Goal: Task Accomplishment & Management: Use online tool/utility

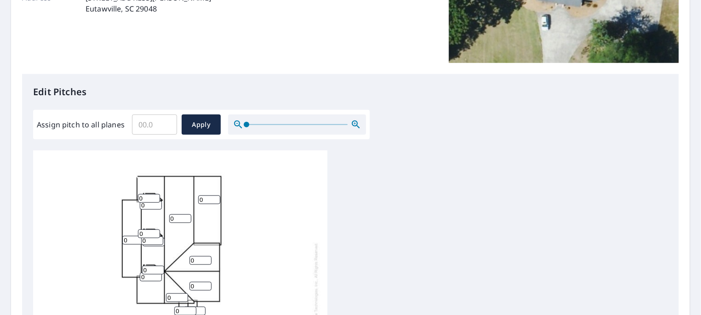
scroll to position [204, 0]
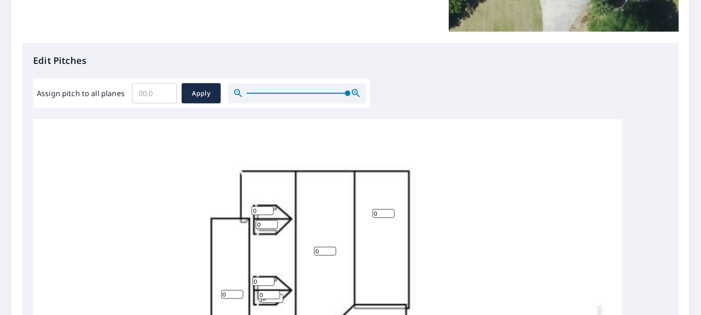
drag, startPoint x: 246, startPoint y: 93, endPoint x: 388, endPoint y: 99, distance: 142.2
click at [388, 99] on div "Edit Pitches Assign pitch to all planes ​ Apply 0 0 0 0 0 0 0 0 0 0 0 0 0 0 0 0…" at bounding box center [350, 231] width 657 height 376
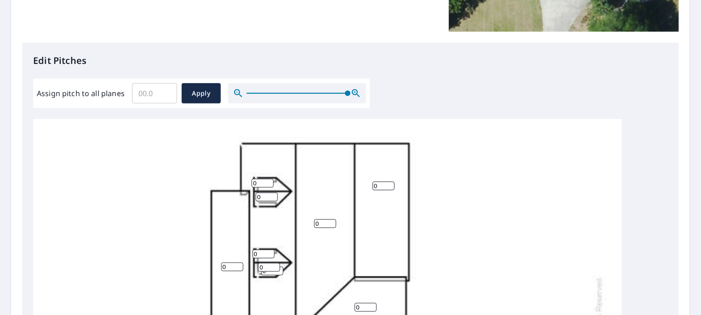
scroll to position [0, 0]
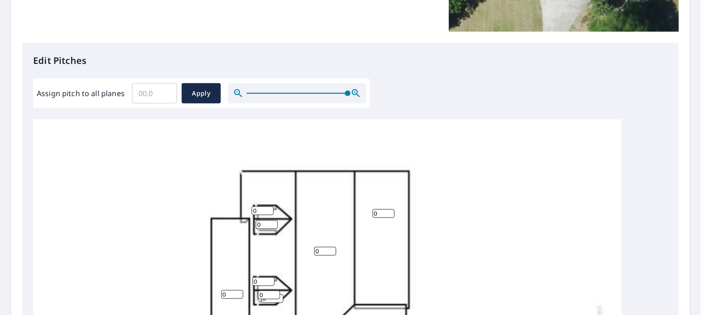
drag, startPoint x: 260, startPoint y: 210, endPoint x: 246, endPoint y: 211, distance: 13.8
type input "12"
drag, startPoint x: 265, startPoint y: 223, endPoint x: 253, endPoint y: 225, distance: 12.7
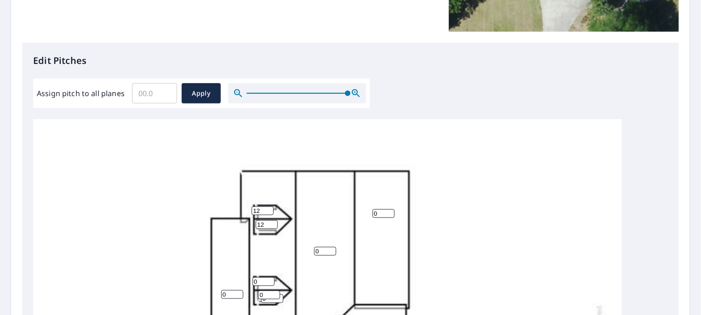
type input "12"
click at [259, 294] on input "0" at bounding box center [269, 295] width 22 height 9
type input "12"
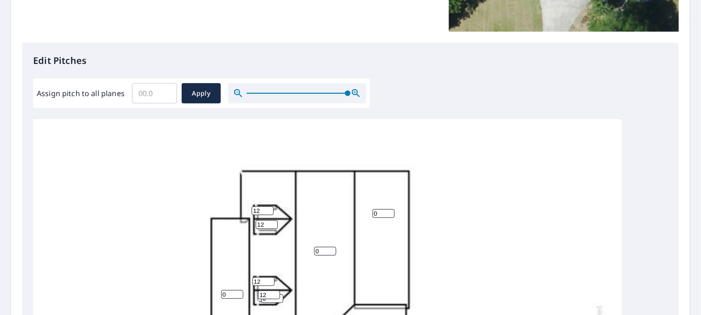
drag, startPoint x: 268, startPoint y: 301, endPoint x: 261, endPoint y: 302, distance: 7.4
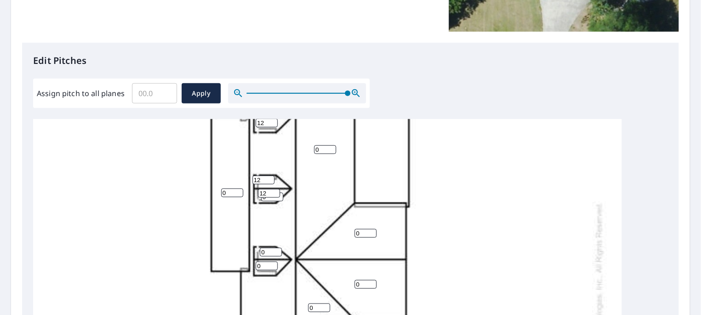
scroll to position [102, 0]
type input "9"
drag, startPoint x: 265, startPoint y: 251, endPoint x: 253, endPoint y: 252, distance: 12.5
click at [253, 252] on div "9 0 0 0 0 0 0 0 0 0 0 0 0 12 12 12 12 0" at bounding box center [327, 306] width 589 height 578
type input "12"
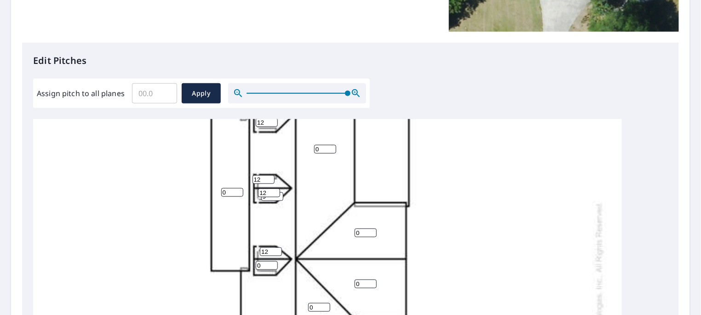
click at [247, 269] on div "9 0 0 0 0 0 0 0 0 0 0 0 0 12 12 12 12 12" at bounding box center [327, 306] width 589 height 578
type input "12"
drag, startPoint x: 226, startPoint y: 191, endPoint x: 210, endPoint y: 193, distance: 15.7
click at [210, 193] on div "9 0 0 0 0 0 0 0 0 0 0 0 12 12 12 12 12 12" at bounding box center [327, 306] width 589 height 578
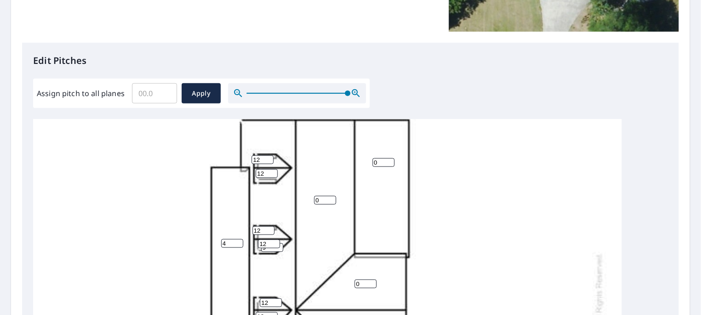
type input "4"
drag, startPoint x: 387, startPoint y: 164, endPoint x: 368, endPoint y: 164, distance: 18.9
click at [372, 164] on input "0" at bounding box center [383, 162] width 22 height 9
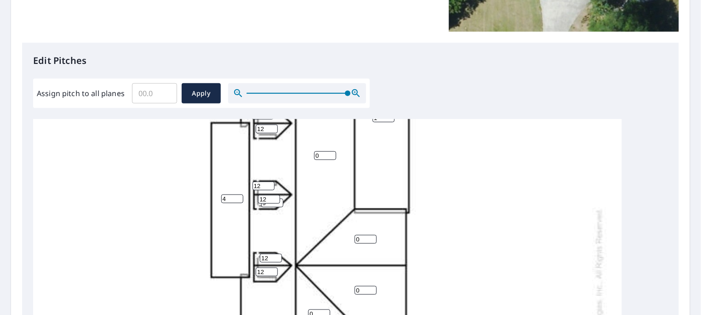
scroll to position [102, 0]
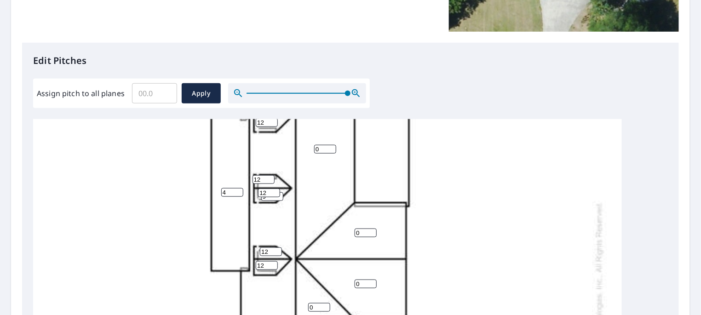
type input "1"
drag, startPoint x: 322, startPoint y: 149, endPoint x: 311, endPoint y: 149, distance: 11.0
click at [311, 149] on div "9 0 0 0 1 4 0 0 0 0 0 0 12 12 12 12 12 12" at bounding box center [327, 306] width 589 height 578
type input "9"
drag, startPoint x: 361, startPoint y: 230, endPoint x: 349, endPoint y: 233, distance: 11.8
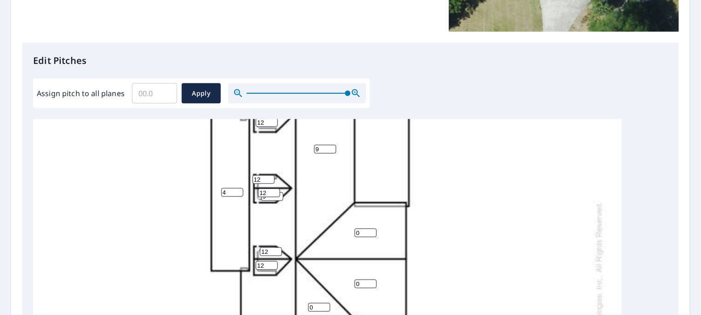
click at [349, 233] on div "9 0 9 0 1 4 0 0 0 0 0 0 12 12 12 12 12 12" at bounding box center [327, 306] width 589 height 578
type input "9"
drag, startPoint x: 361, startPoint y: 285, endPoint x: 347, endPoint y: 286, distance: 13.4
click at [347, 286] on div "9 0 9 0 1 4 0 9 0 0 0 0 12 12 12 12 12 12" at bounding box center [327, 306] width 589 height 578
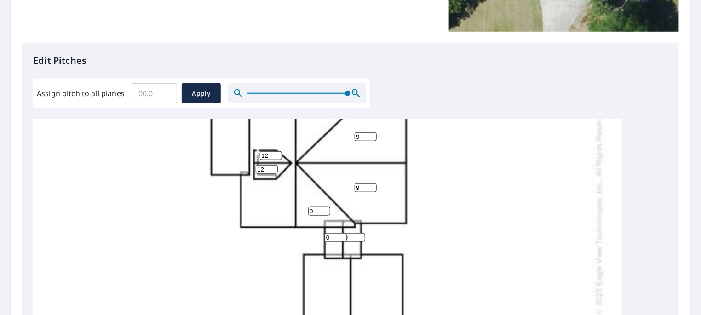
scroll to position [204, 0]
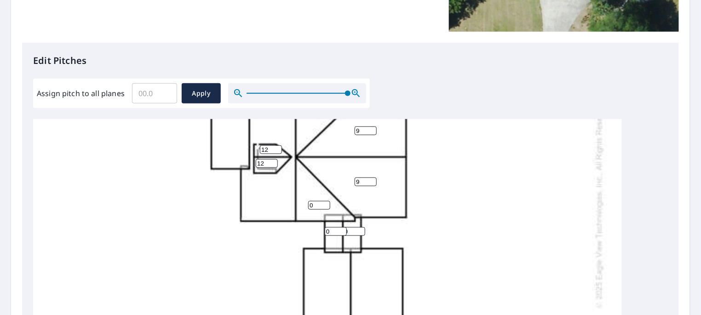
type input "9"
drag, startPoint x: 314, startPoint y: 202, endPoint x: 295, endPoint y: 209, distance: 20.4
click at [295, 209] on div "9 0 9 0 1 4 9 9 0 0 0 0 12 12 12 12 12 12" at bounding box center [327, 204] width 589 height 578
type input "9"
drag, startPoint x: 330, startPoint y: 230, endPoint x: 318, endPoint y: 233, distance: 12.3
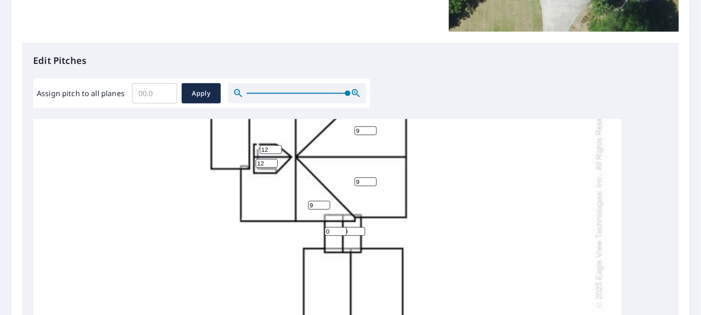
click at [318, 233] on div "9 0 9 0 1 4 9 9 9 0 0 0 12 12 12 12 12 12" at bounding box center [327, 204] width 589 height 578
type input "2"
drag, startPoint x: 349, startPoint y: 230, endPoint x: 341, endPoint y: 236, distance: 10.2
click at [341, 236] on div "9 0 9 0 1 4 9 9 9 0 0 2 12 12 12 12 12 12" at bounding box center [327, 204] width 589 height 578
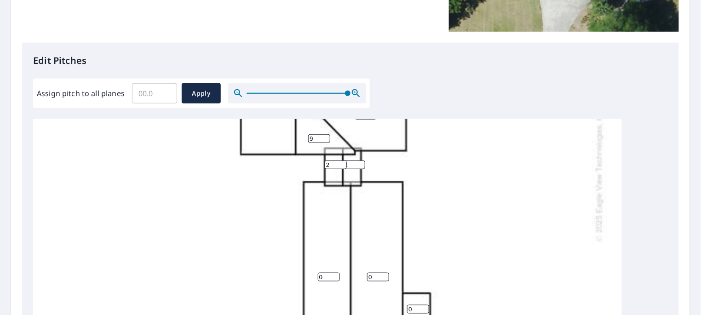
scroll to position [298, 0]
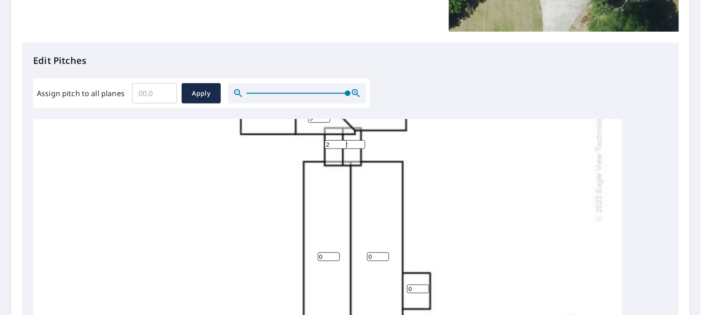
type input "2"
drag, startPoint x: 329, startPoint y: 246, endPoint x: 310, endPoint y: 252, distance: 20.1
click at [309, 252] on div "9 0 9 0 1 4 9 9 9 0 2 2 12 12 12 12 12 12" at bounding box center [327, 117] width 589 height 578
type input "2"
drag, startPoint x: 374, startPoint y: 249, endPoint x: 345, endPoint y: 255, distance: 29.9
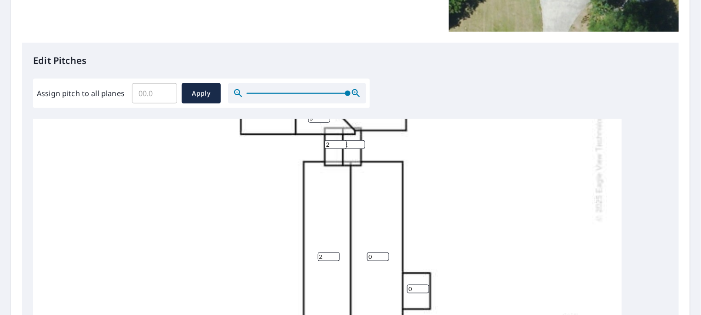
click at [343, 253] on div "9 0 9 2 1 4 9 9 9 0 2 2 12 12 12 12 12 12" at bounding box center [327, 117] width 589 height 578
type input "2"
drag, startPoint x: 418, startPoint y: 280, endPoint x: 390, endPoint y: 286, distance: 27.9
click at [390, 286] on div "9 2 9 2 1 4 9 9 9 0 2 2 12 12 12 12 12 12" at bounding box center [327, 117] width 589 height 578
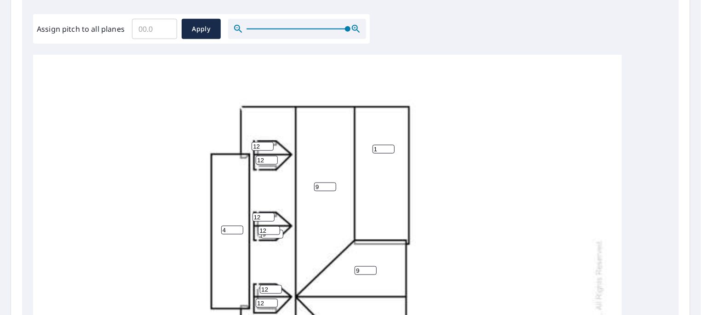
scroll to position [255, 0]
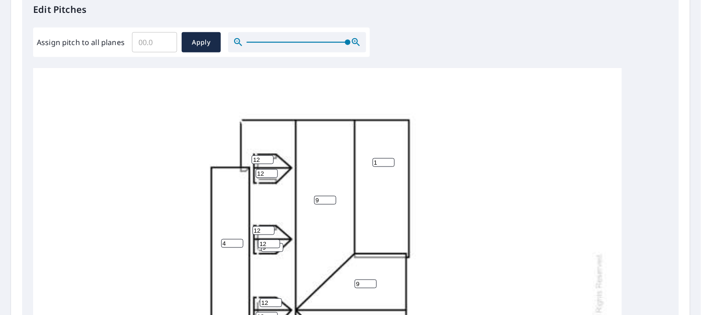
type input "2"
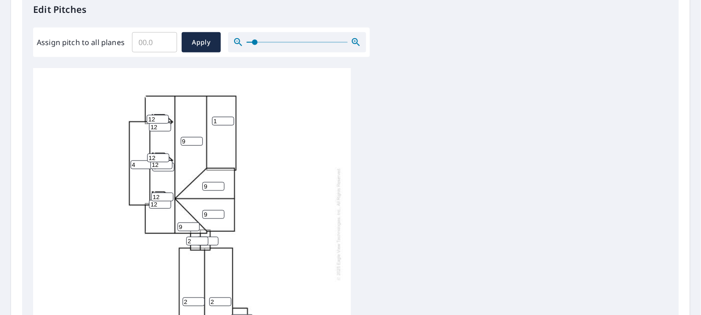
drag, startPoint x: 346, startPoint y: 43, endPoint x: 253, endPoint y: 47, distance: 92.5
click at [253, 45] on span at bounding box center [255, 43] width 6 height 6
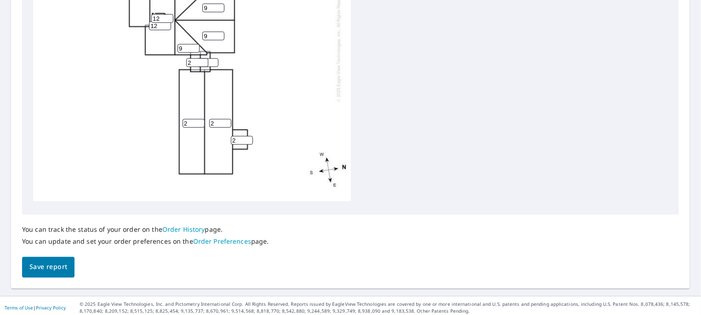
scroll to position [412, 0]
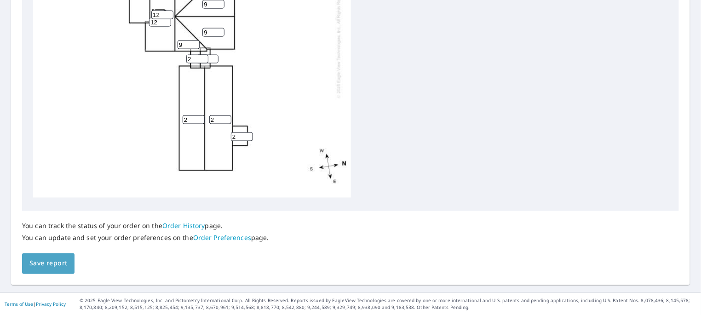
click at [48, 259] on span "Save report" at bounding box center [48, 263] width 38 height 11
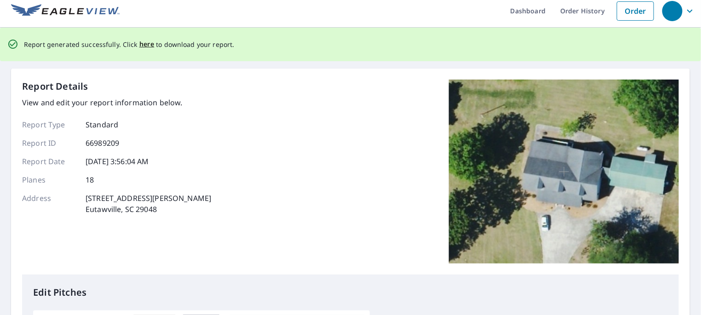
scroll to position [0, 0]
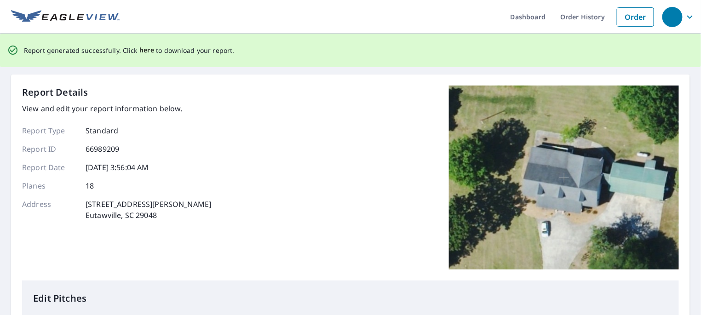
click at [143, 51] on span "here" at bounding box center [146, 50] width 15 height 11
